Goal: Task Accomplishment & Management: Manage account settings

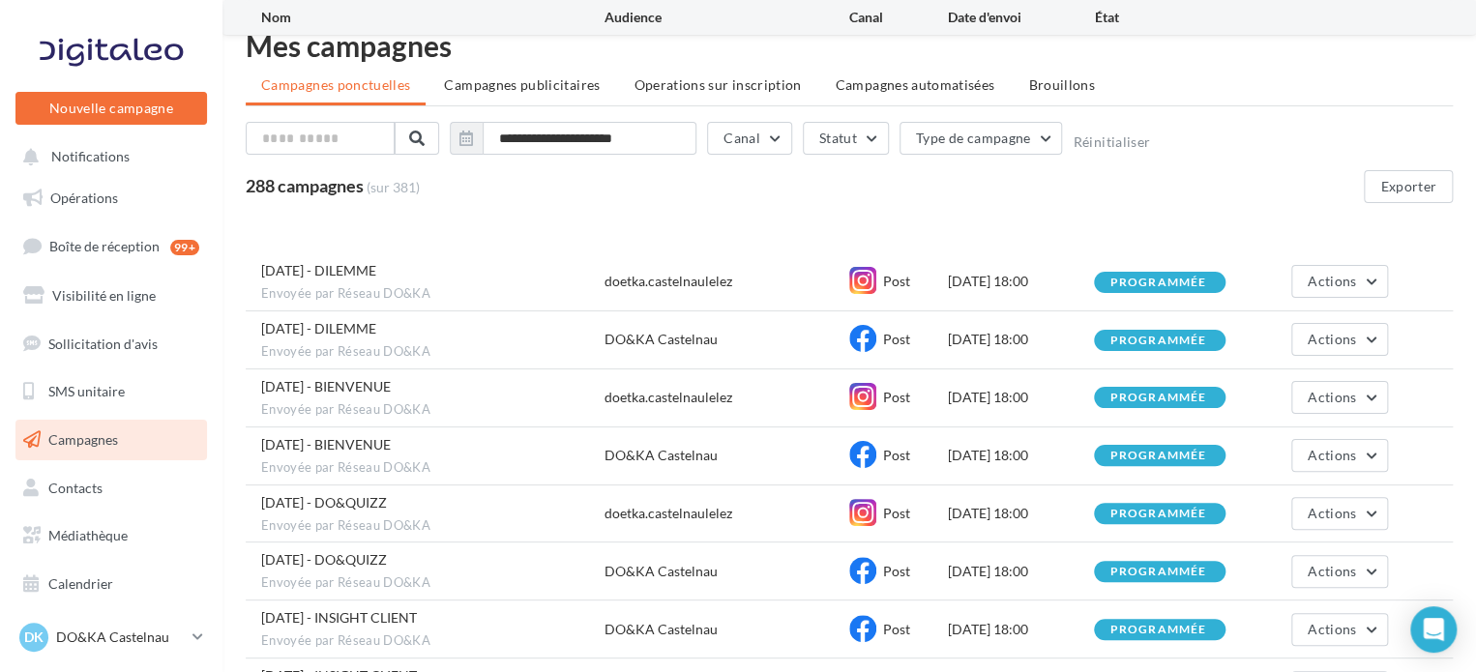
scroll to position [291, 0]
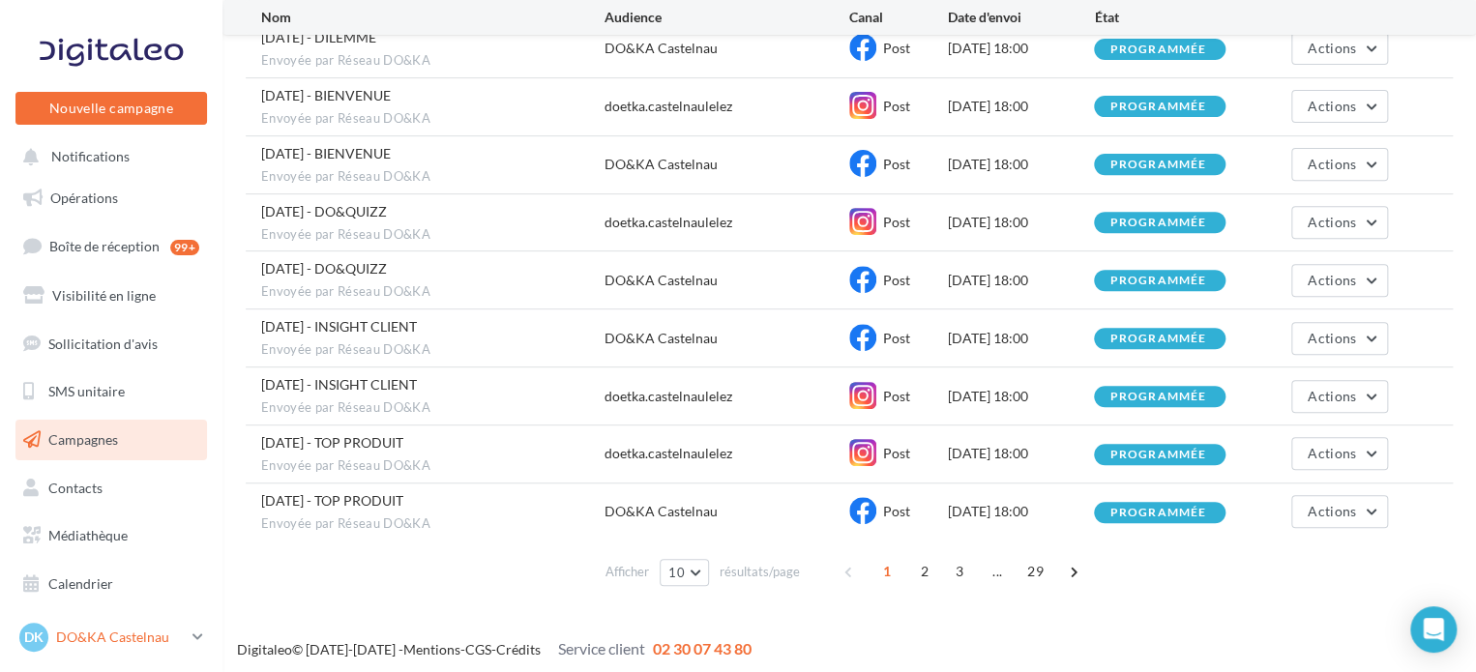
click at [189, 639] on link "DK DO&KA Castelnau castelnaulelez@doetka.fr" at bounding box center [111, 637] width 192 height 37
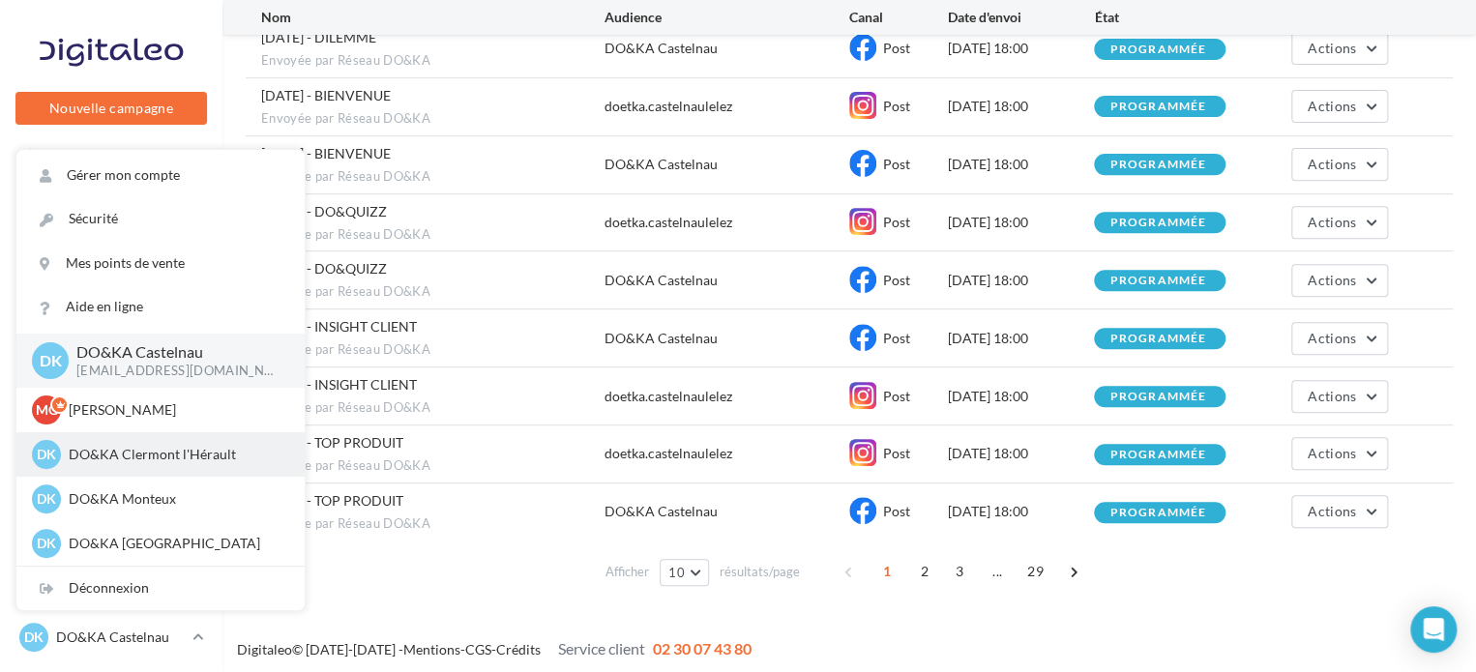
scroll to position [222, 0]
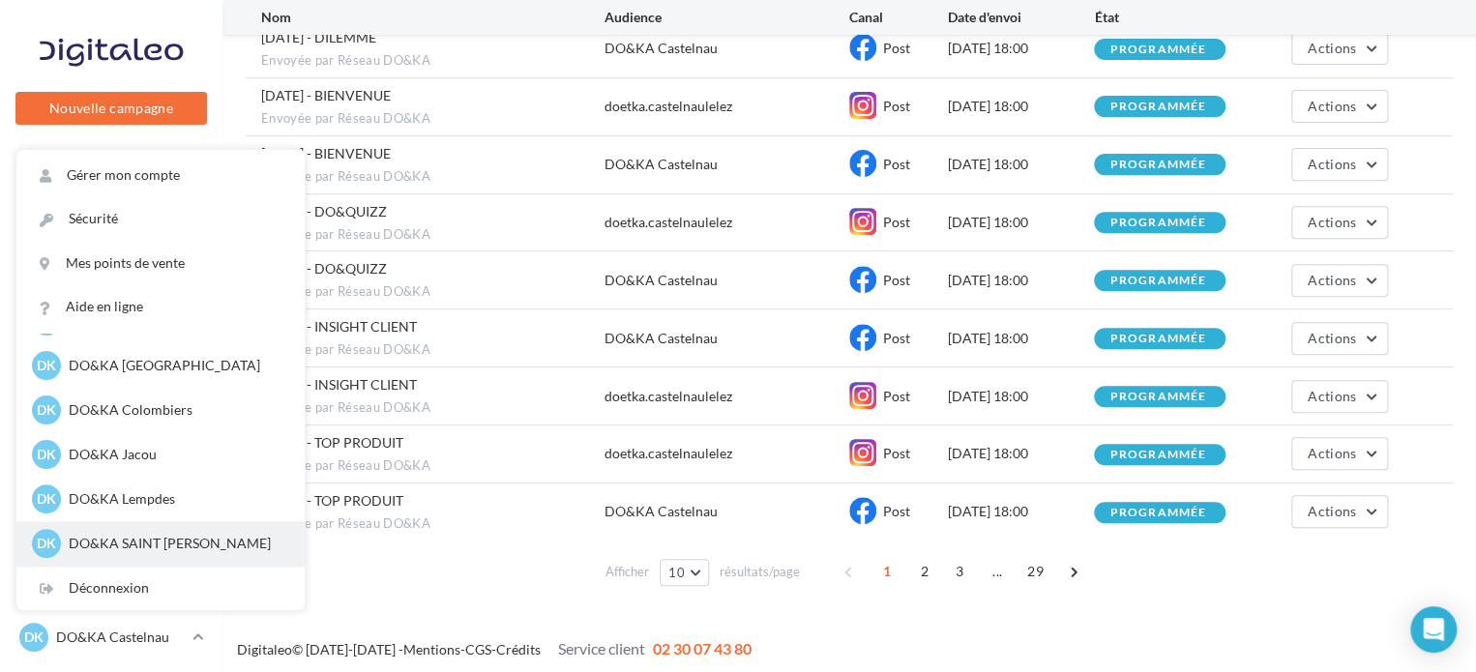
click at [135, 545] on p "DO&KA SAINT JEAN DE LUZ" at bounding box center [175, 543] width 213 height 19
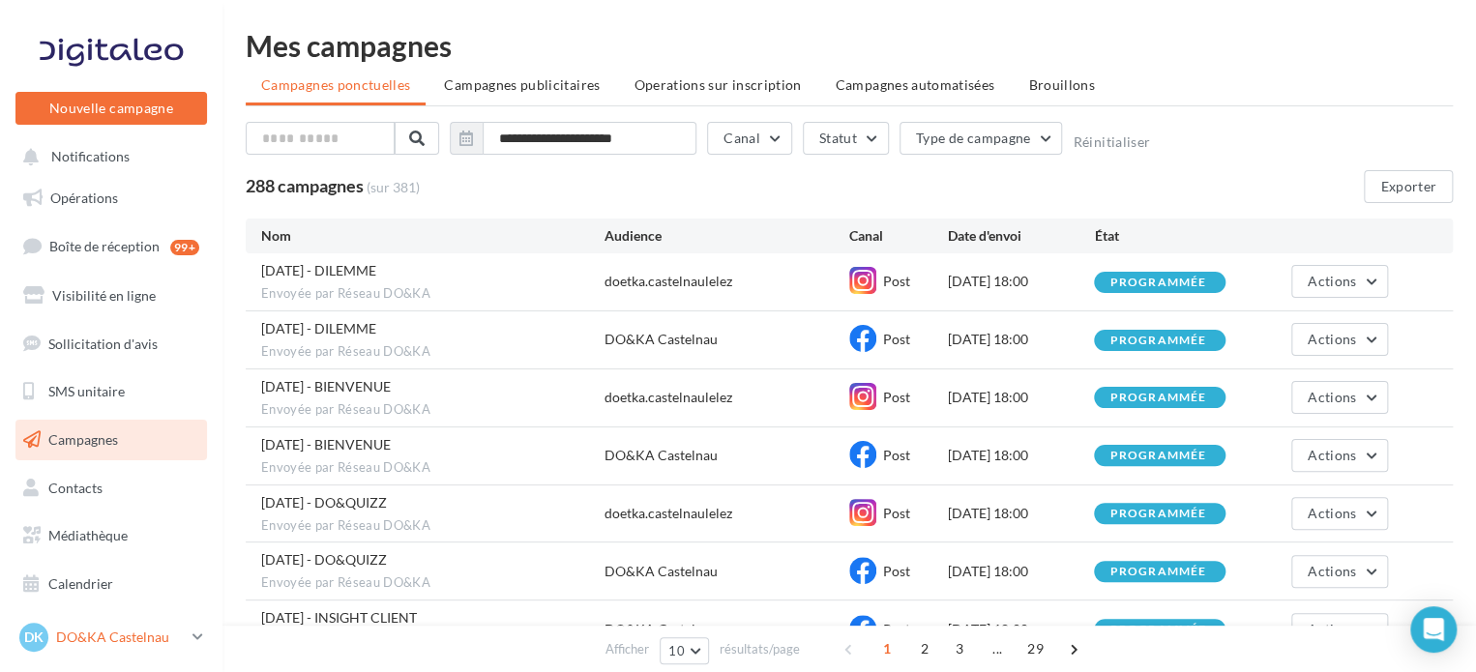
click at [109, 637] on p "DO&KA Castelnau" at bounding box center [120, 637] width 129 height 19
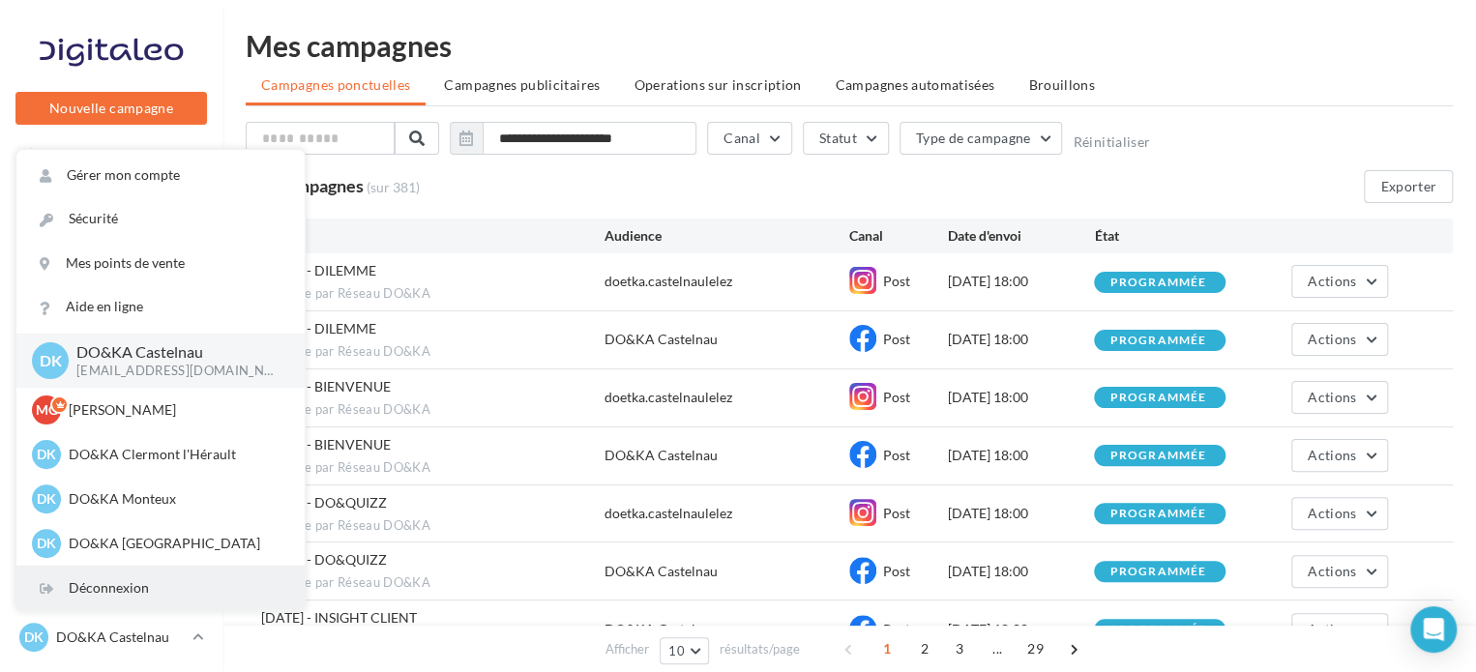
click at [98, 588] on div "Déconnexion" at bounding box center [160, 589] width 288 height 44
